Goal: Information Seeking & Learning: Understand process/instructions

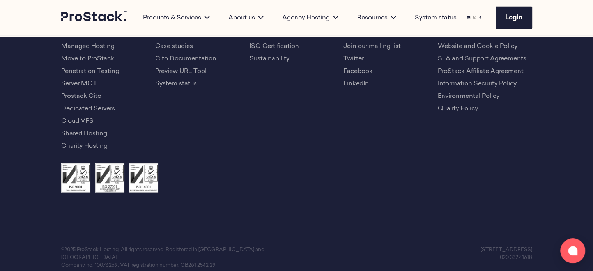
scroll to position [1786, 0]
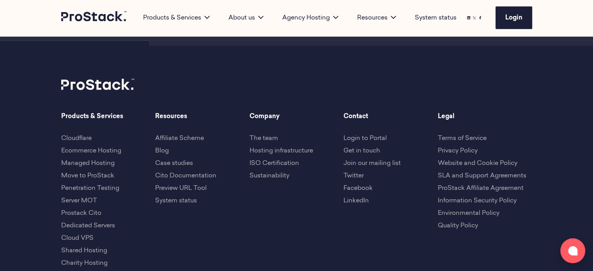
click at [479, 135] on link "Terms of Service" at bounding box center [462, 138] width 49 height 6
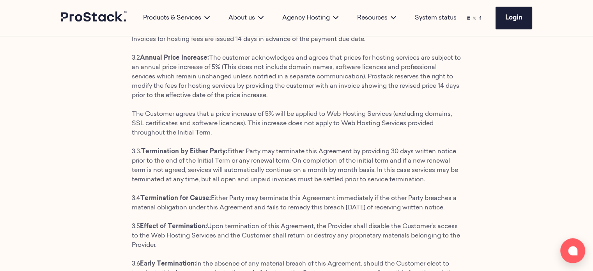
scroll to position [935, 0]
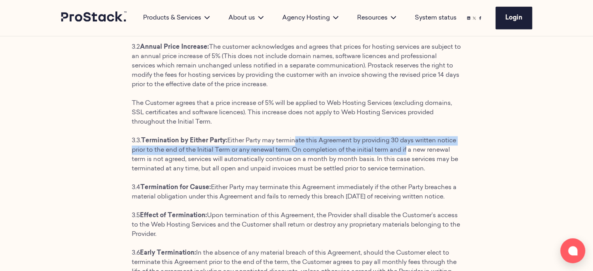
drag, startPoint x: 294, startPoint y: 140, endPoint x: 408, endPoint y: 166, distance: 116.6
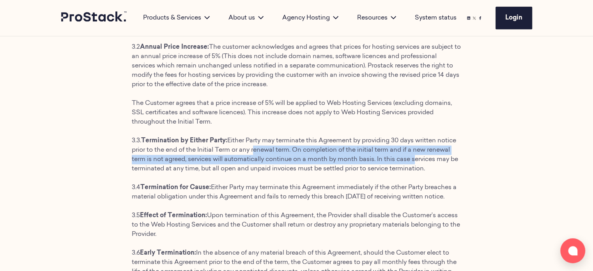
drag, startPoint x: 252, startPoint y: 148, endPoint x: 438, endPoint y: 183, distance: 188.9
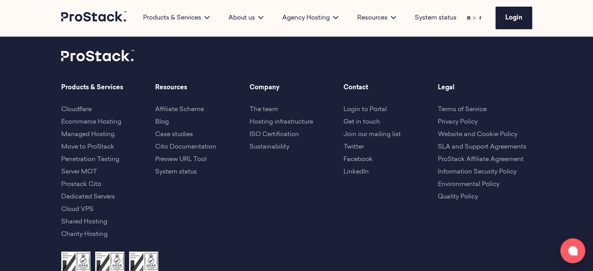
scroll to position [3144, 0]
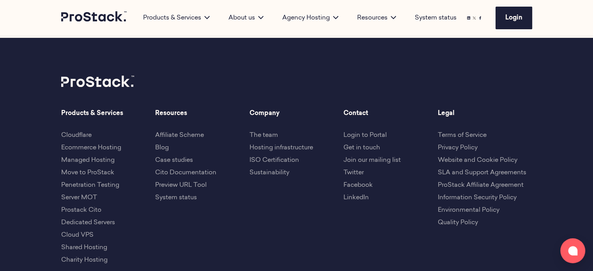
click at [461, 176] on link "SLA and Support Agreements" at bounding box center [482, 173] width 88 height 6
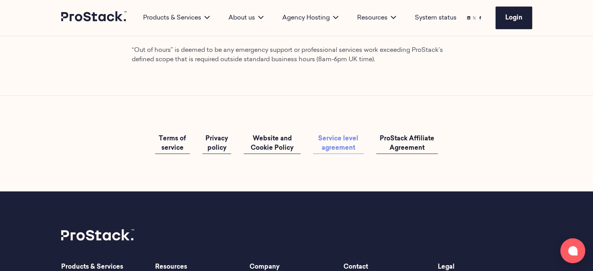
scroll to position [2261, 0]
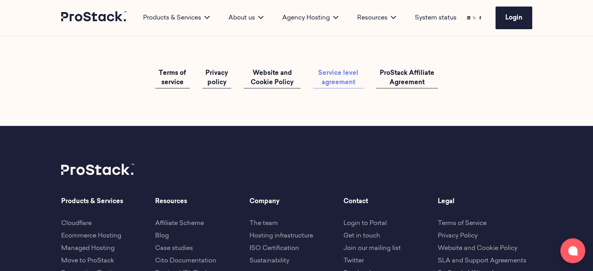
click at [173, 86] on span "Terms of service" at bounding box center [172, 78] width 27 height 16
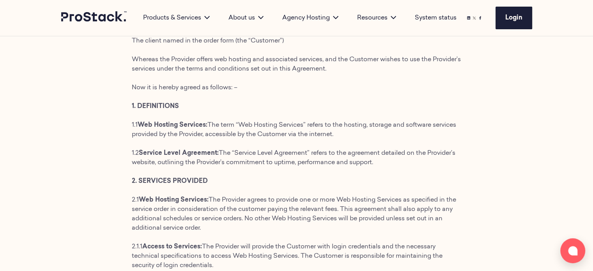
scroll to position [195, 0]
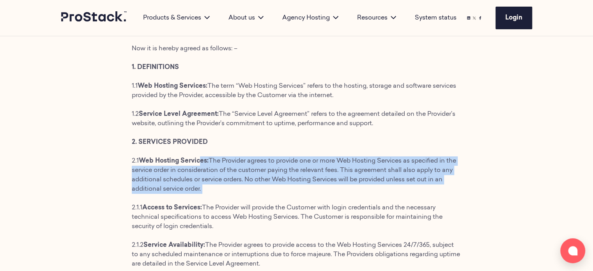
drag, startPoint x: 202, startPoint y: 158, endPoint x: 362, endPoint y: 203, distance: 165.6
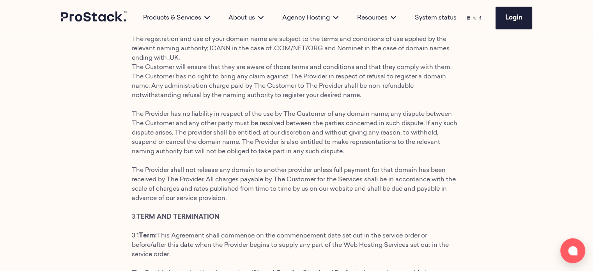
scroll to position [507, 0]
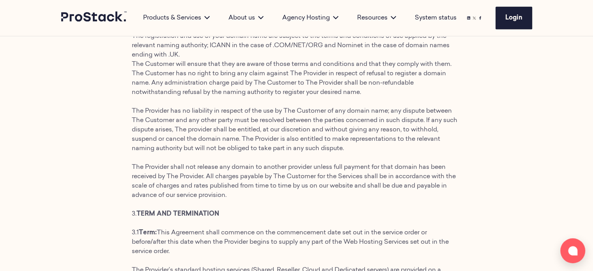
drag, startPoint x: 193, startPoint y: 166, endPoint x: 402, endPoint y: 193, distance: 211.4
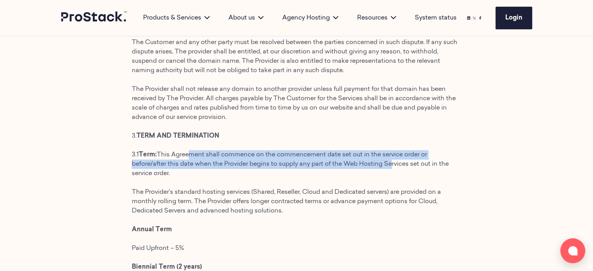
drag, startPoint x: 187, startPoint y: 157, endPoint x: 364, endPoint y: 198, distance: 182.0
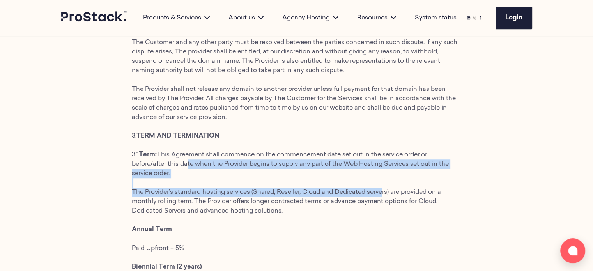
drag, startPoint x: 184, startPoint y: 163, endPoint x: 384, endPoint y: 202, distance: 203.7
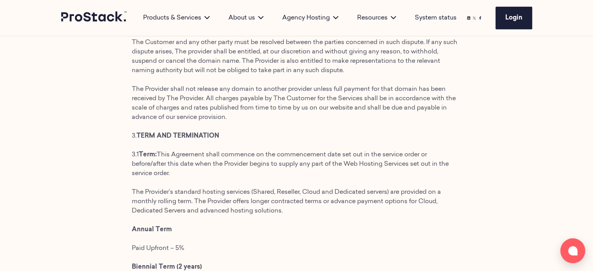
drag, startPoint x: 226, startPoint y: 190, endPoint x: 422, endPoint y: 214, distance: 198.4
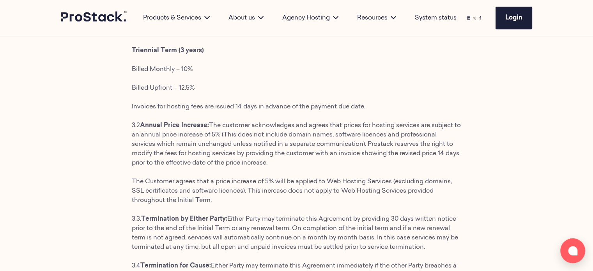
scroll to position [857, 0]
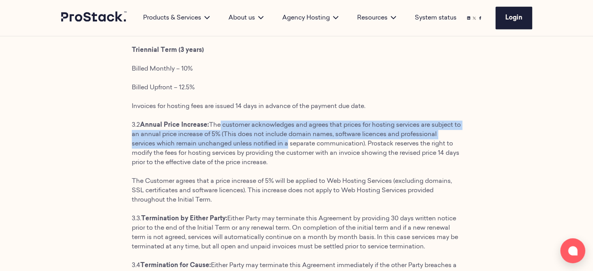
drag, startPoint x: 218, startPoint y: 126, endPoint x: 292, endPoint y: 161, distance: 80.9
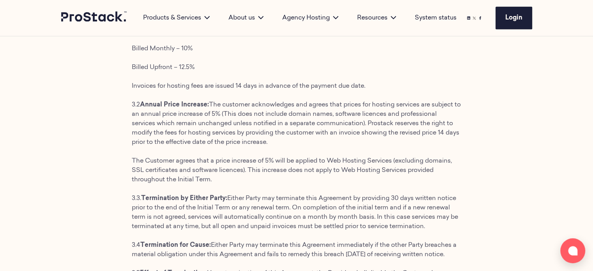
scroll to position [896, 0]
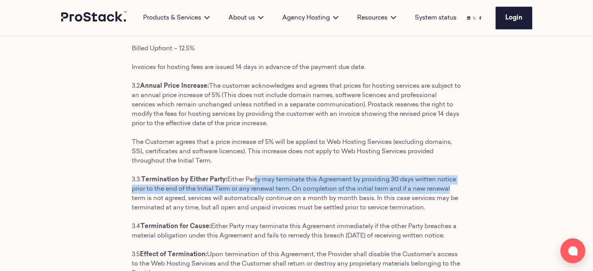
drag, startPoint x: 256, startPoint y: 179, endPoint x: 449, endPoint y: 186, distance: 193.1
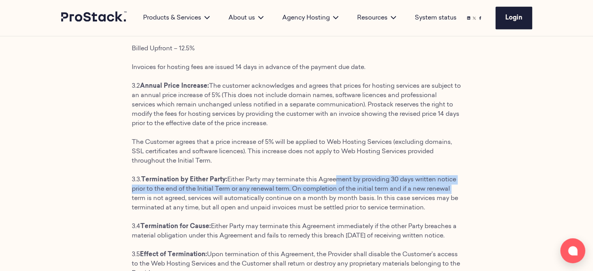
drag, startPoint x: 335, startPoint y: 180, endPoint x: 471, endPoint y: 190, distance: 136.0
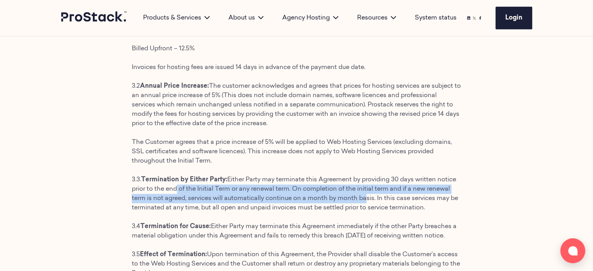
drag, startPoint x: 173, startPoint y: 190, endPoint x: 375, endPoint y: 209, distance: 202.8
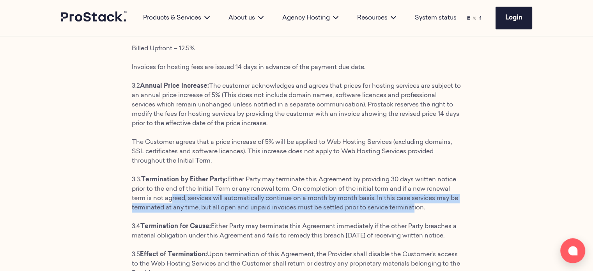
drag, startPoint x: 169, startPoint y: 201, endPoint x: 415, endPoint y: 213, distance: 245.8
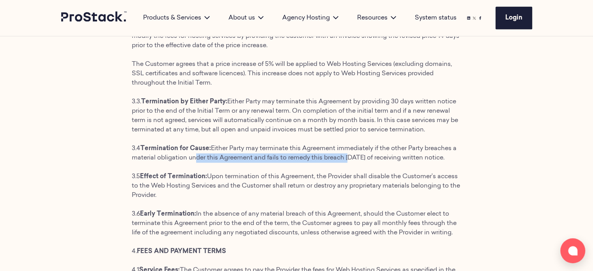
drag, startPoint x: 317, startPoint y: 159, endPoint x: 358, endPoint y: 190, distance: 51.1
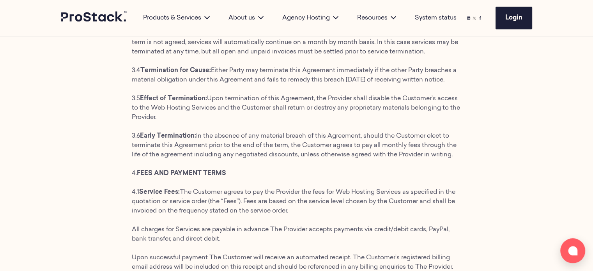
scroll to position [1091, 0]
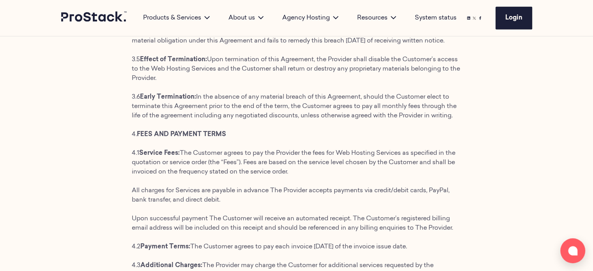
drag, startPoint x: 307, startPoint y: 172, endPoint x: 340, endPoint y: 187, distance: 36.3
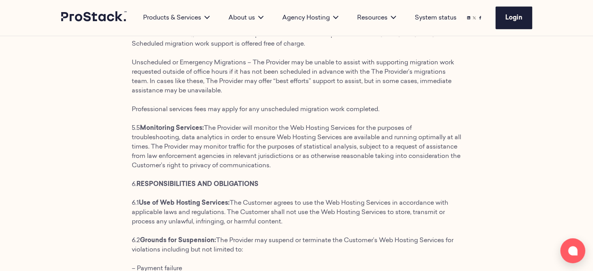
scroll to position [1988, 0]
